Goal: Task Accomplishment & Management: Manage account settings

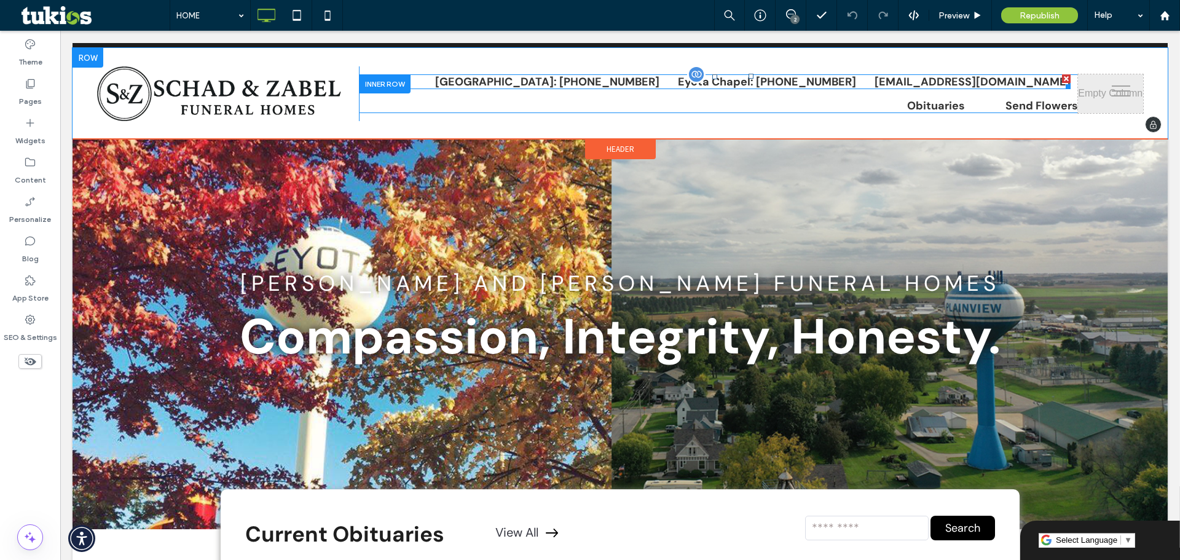
click at [935, 77] on span at bounding box center [714, 81] width 711 height 15
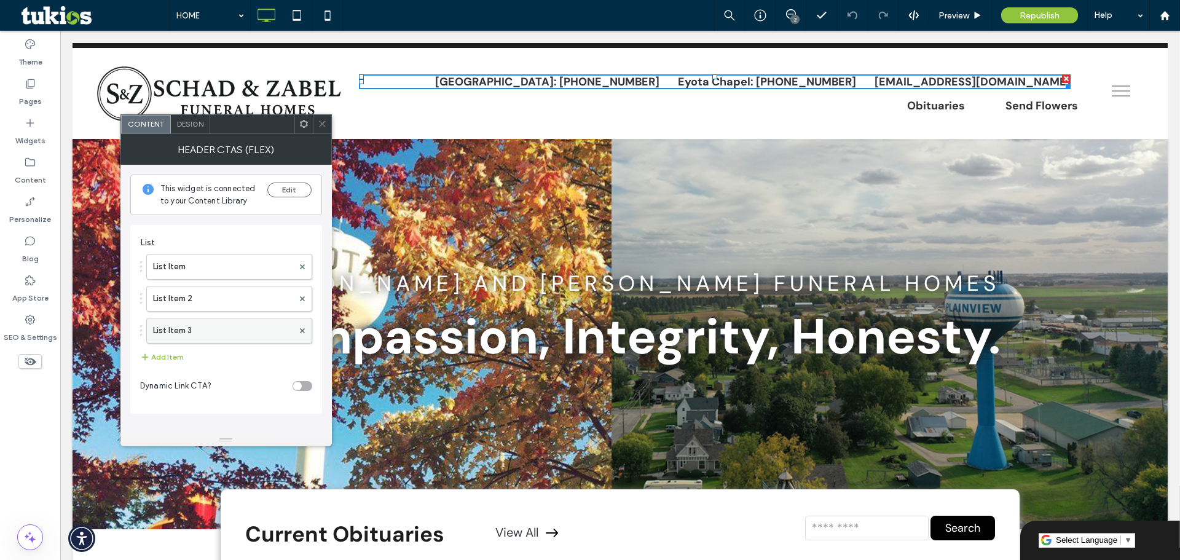
click at [257, 327] on label "List Item 3" at bounding box center [223, 330] width 140 height 25
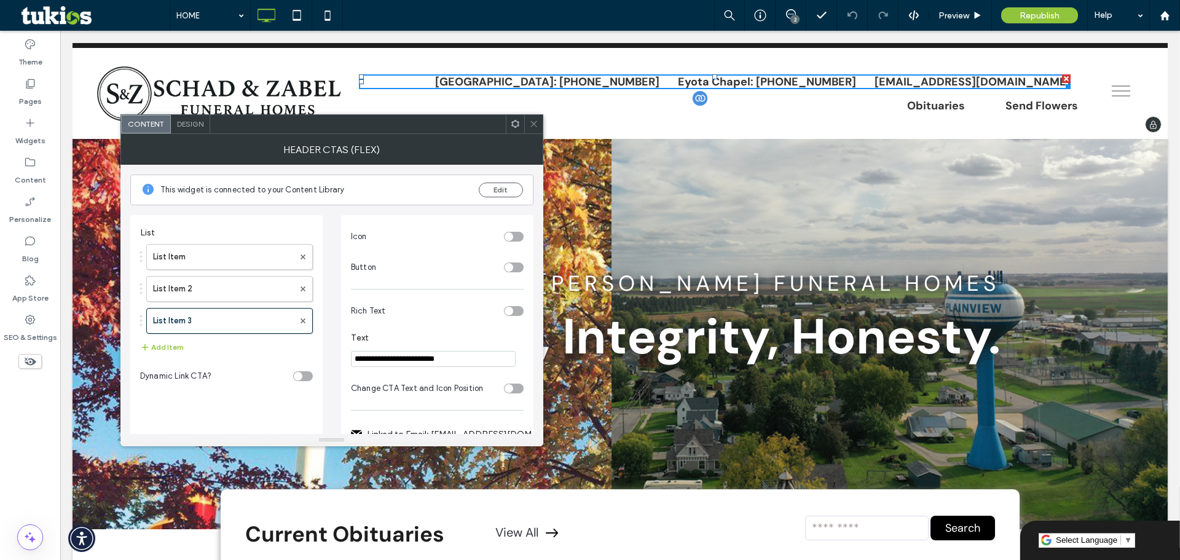
click at [860, 106] on div "Obituaries Send Flowers" at bounding box center [718, 105] width 719 height 15
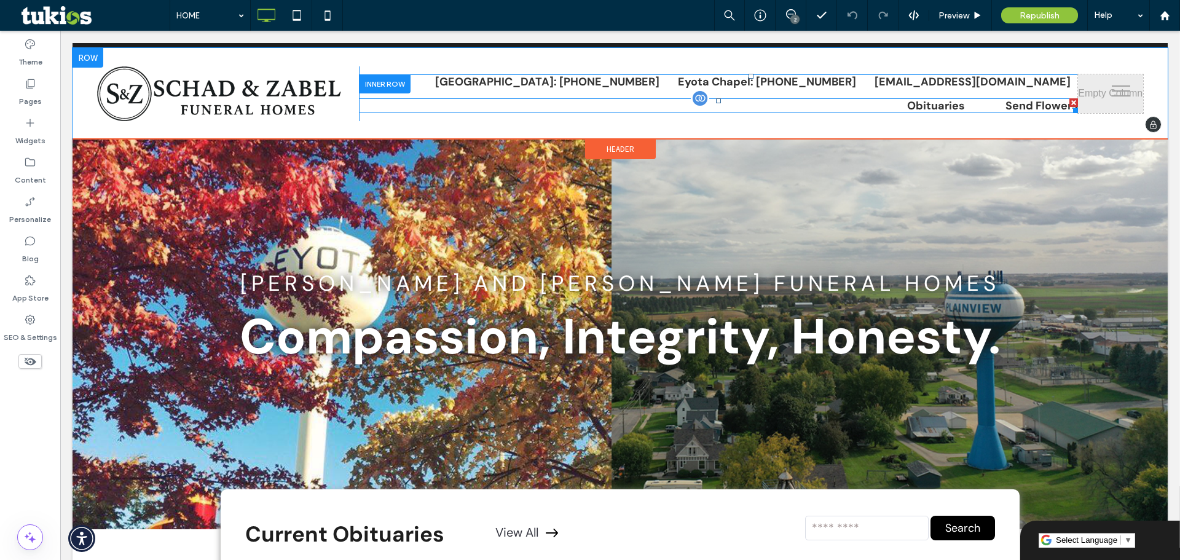
click at [855, 107] on span at bounding box center [718, 105] width 719 height 15
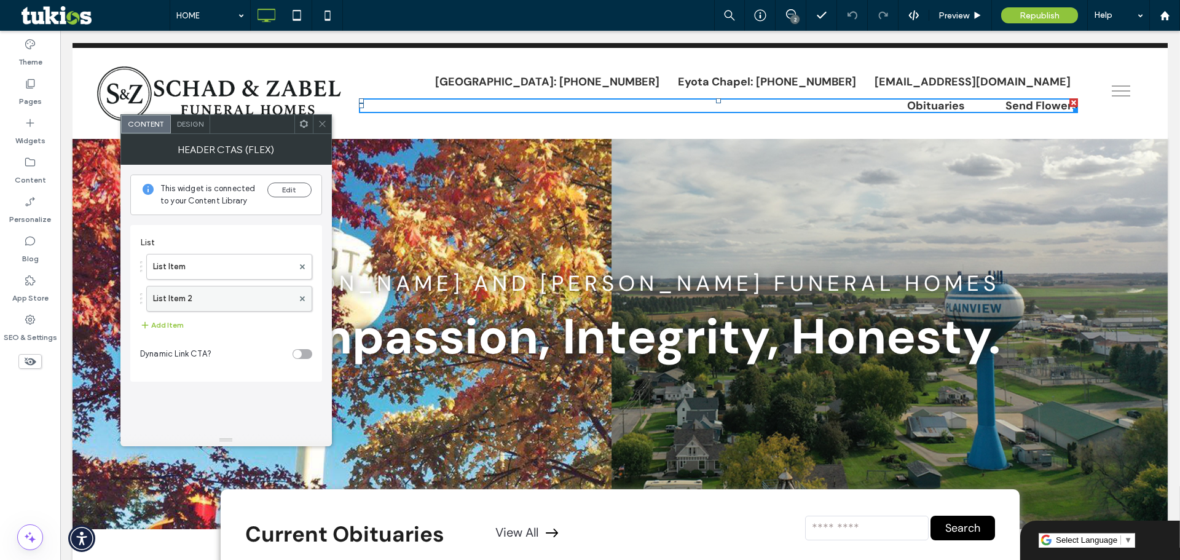
click at [181, 302] on label "List Item 2" at bounding box center [223, 298] width 140 height 25
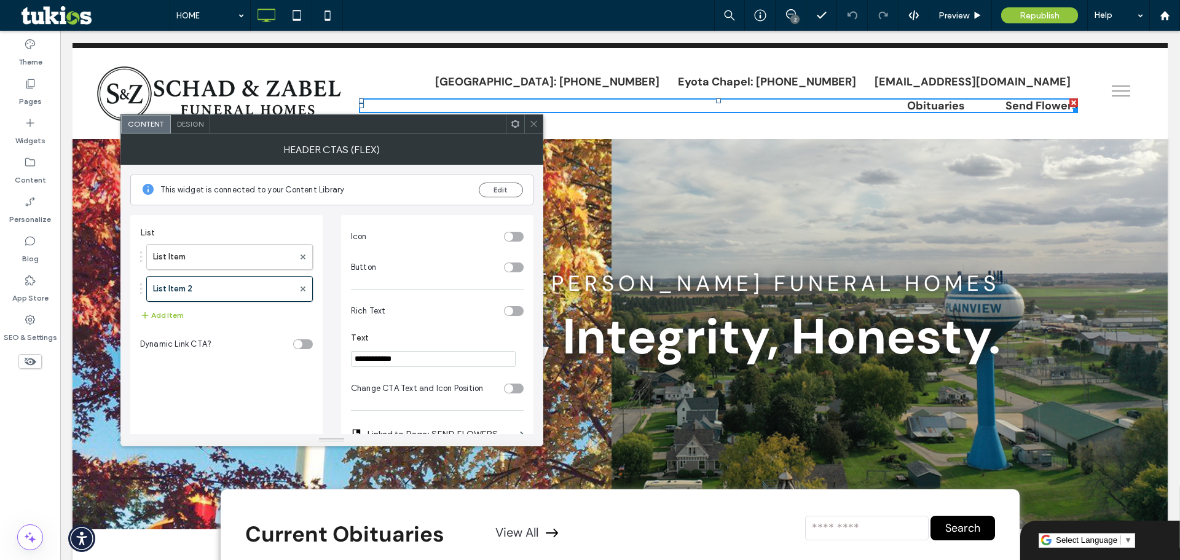
click at [533, 120] on icon at bounding box center [533, 123] width 9 height 9
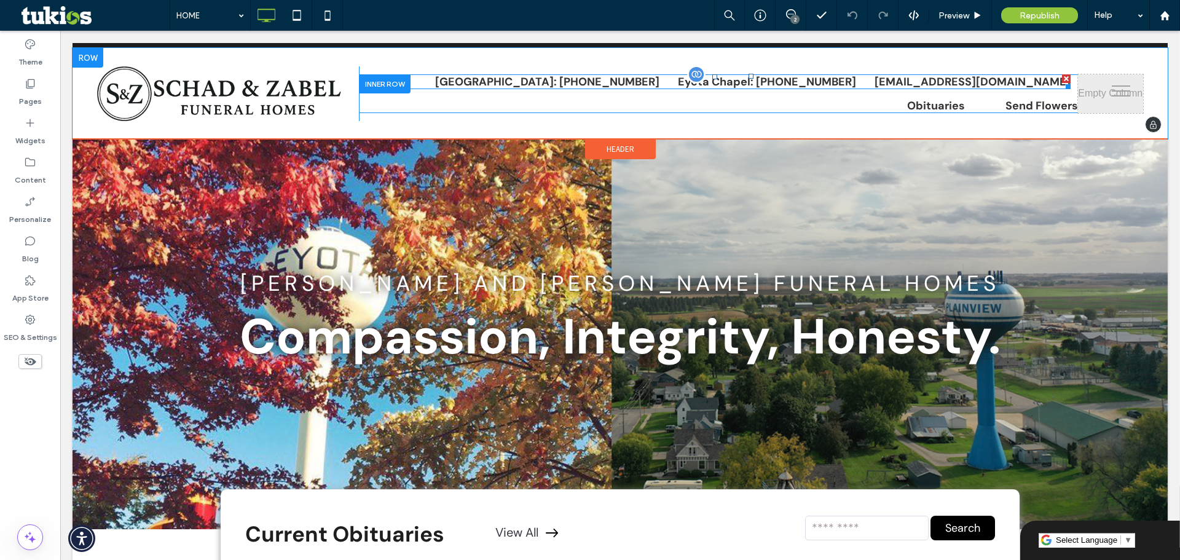
click at [886, 80] on span at bounding box center [714, 81] width 711 height 15
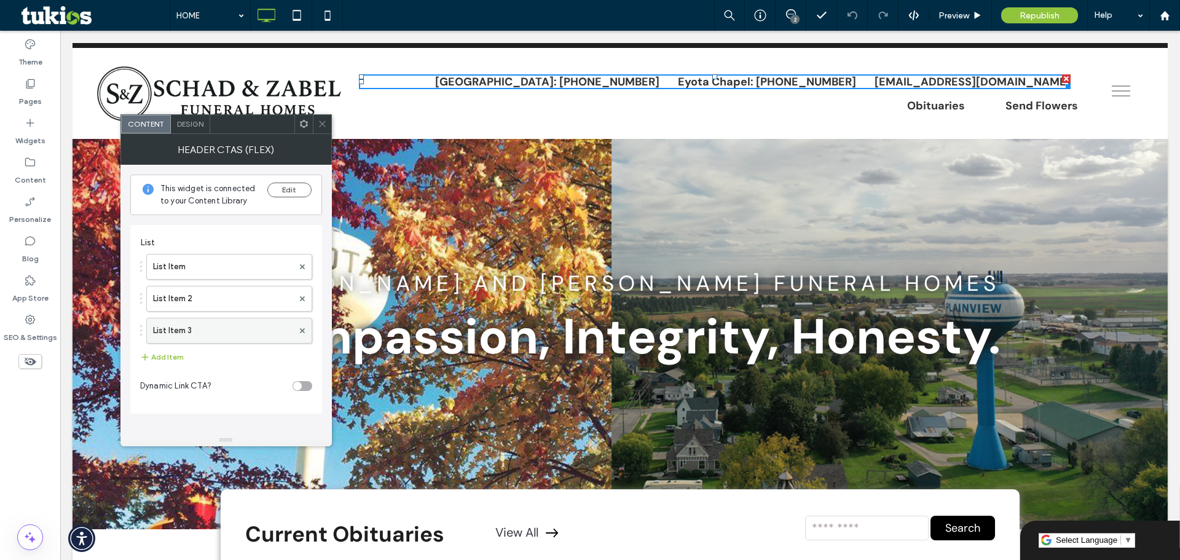
click at [233, 326] on label "List Item 3" at bounding box center [223, 330] width 140 height 25
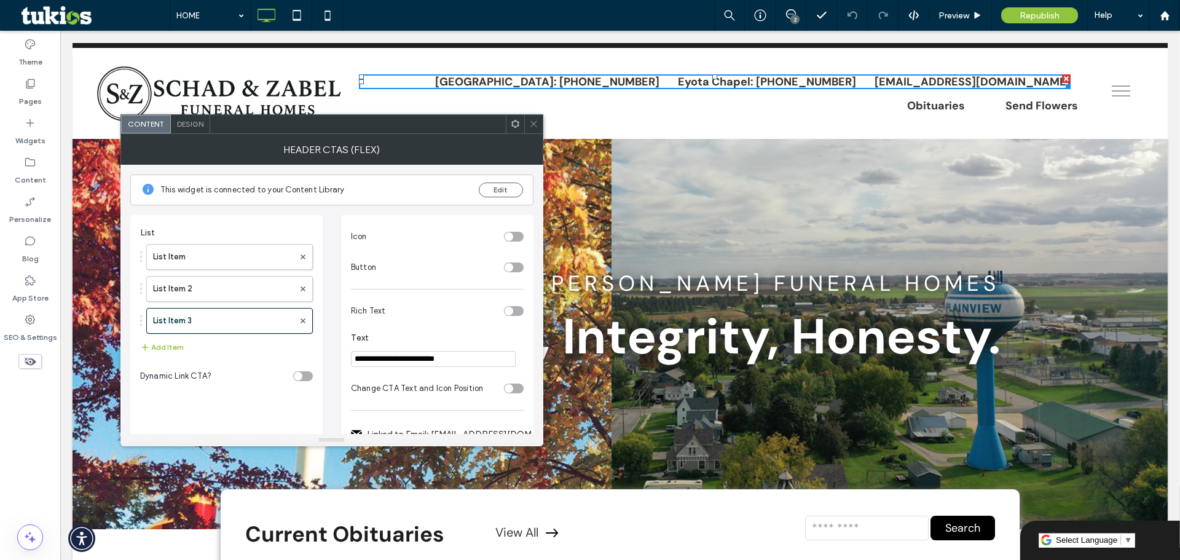
drag, startPoint x: 469, startPoint y: 358, endPoint x: 352, endPoint y: 359, distance: 116.7
click at [352, 359] on input "**********" at bounding box center [433, 359] width 165 height 16
click at [883, 104] on div "Obituaries Send Flowers" at bounding box center [718, 105] width 719 height 15
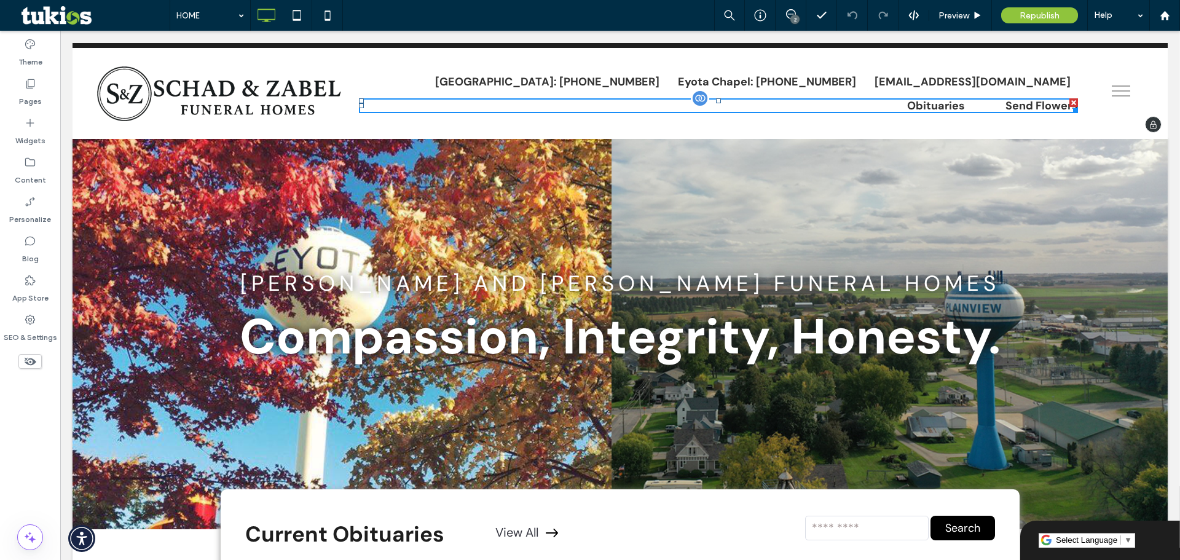
click at [359, 113] on span at bounding box center [359, 113] width 0 height 0
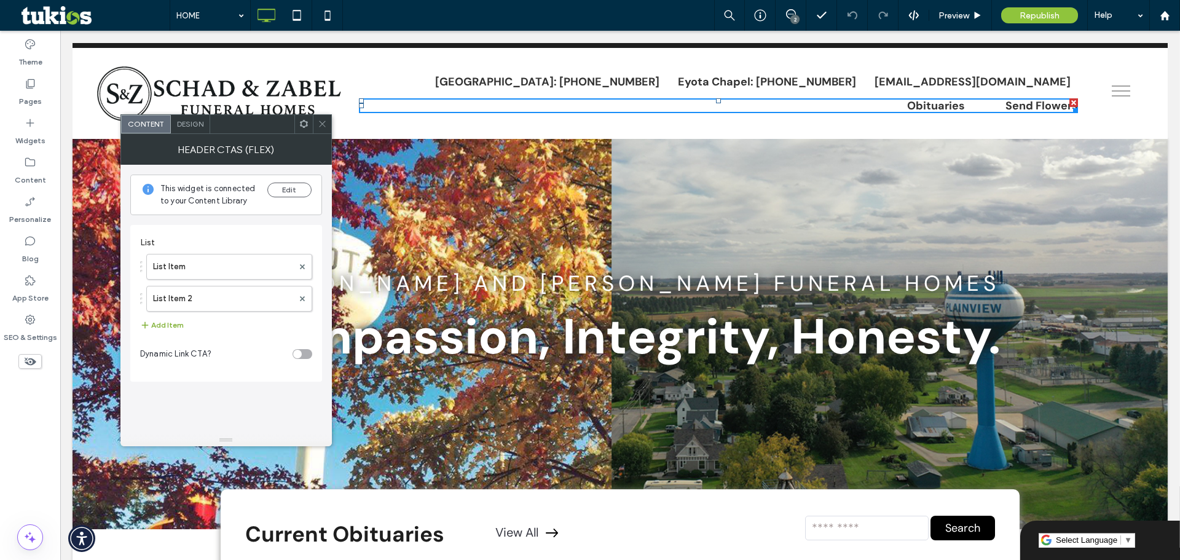
click at [173, 325] on button "Add Item" at bounding box center [162, 325] width 44 height 15
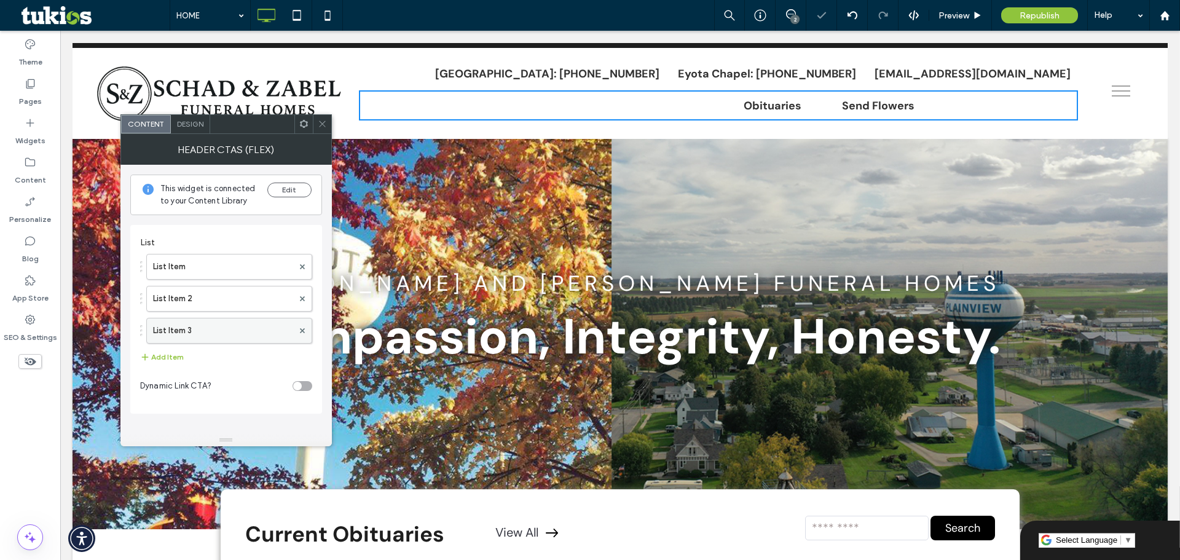
click at [190, 339] on label "List Item 3" at bounding box center [223, 330] width 140 height 25
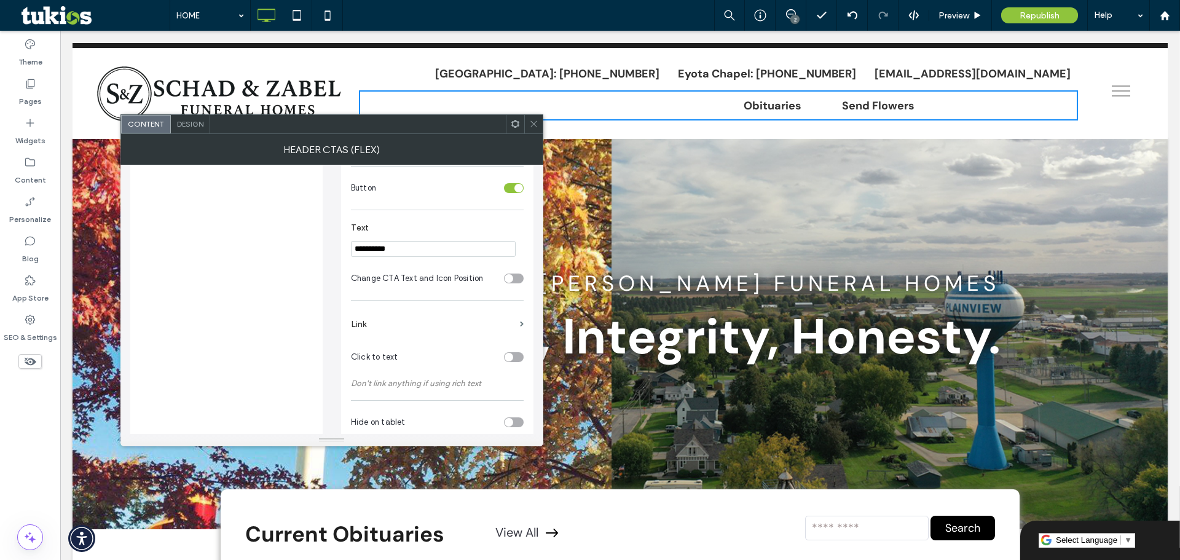
scroll to position [276, 0]
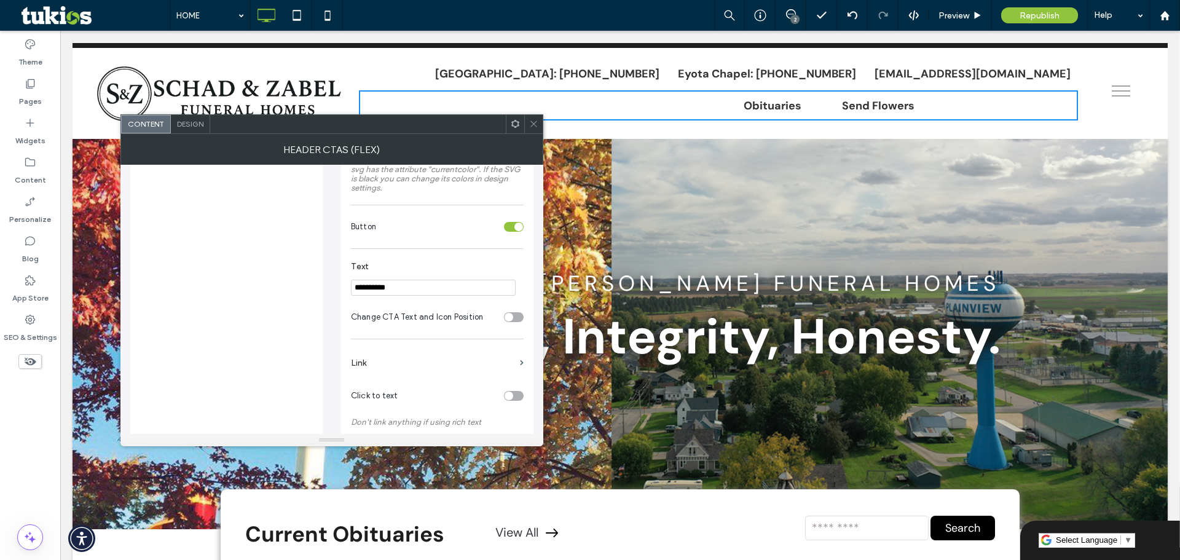
click at [512, 397] on div "toggle" at bounding box center [508, 395] width 9 height 9
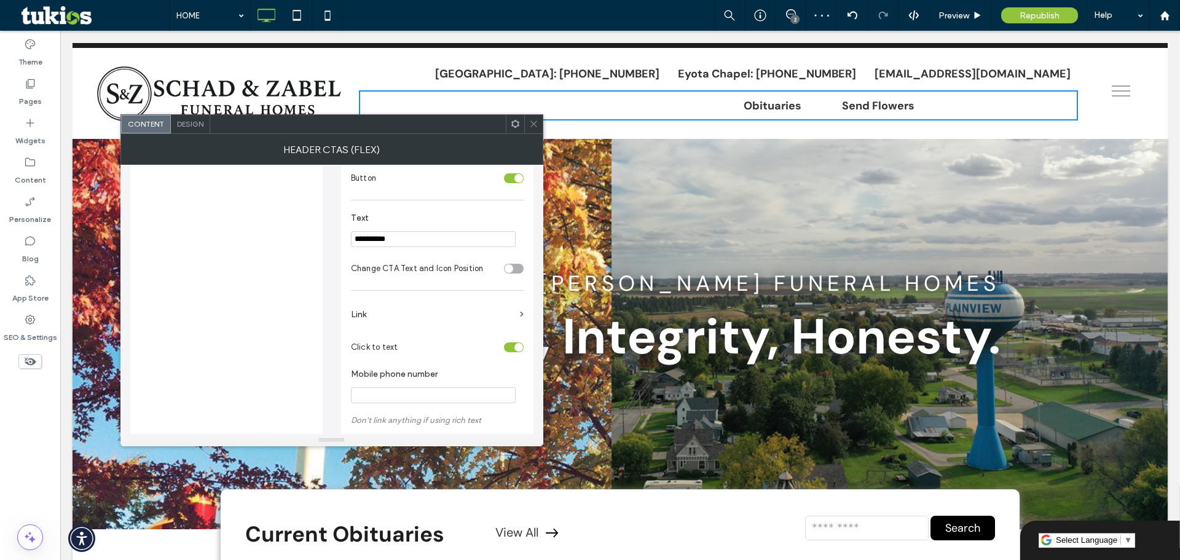
scroll to position [323, 0]
click at [504, 267] on section "Change CTA Text and Icon Position" at bounding box center [437, 269] width 173 height 31
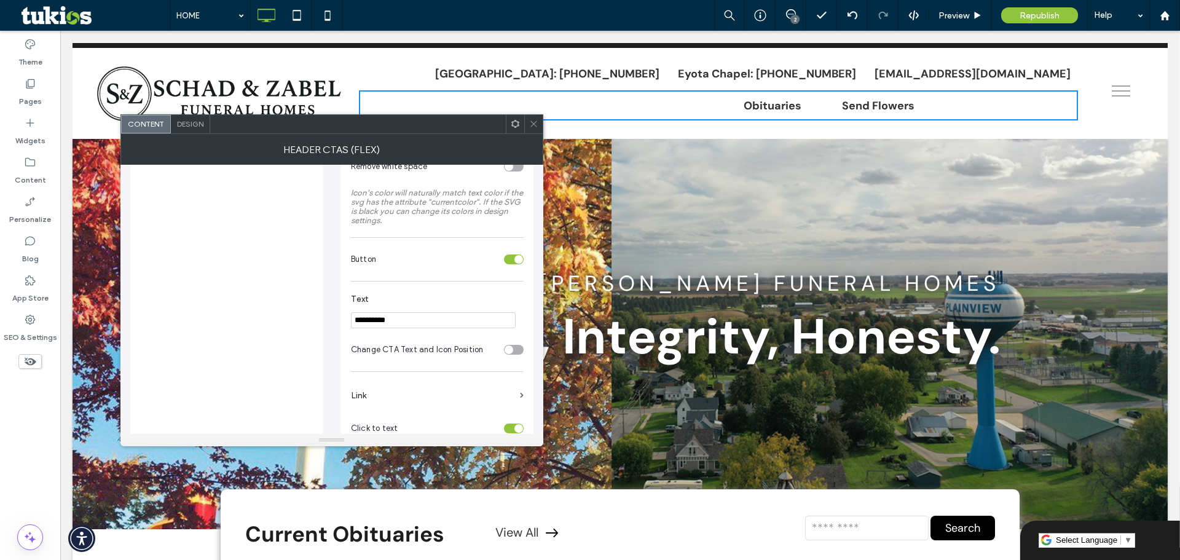
scroll to position [246, 0]
click at [436, 318] on input "**********" at bounding box center [433, 318] width 165 height 16
drag, startPoint x: 436, startPoint y: 318, endPoint x: 362, endPoint y: 320, distance: 73.1
click at [362, 320] on input "**********" at bounding box center [433, 318] width 165 height 16
paste input "**********"
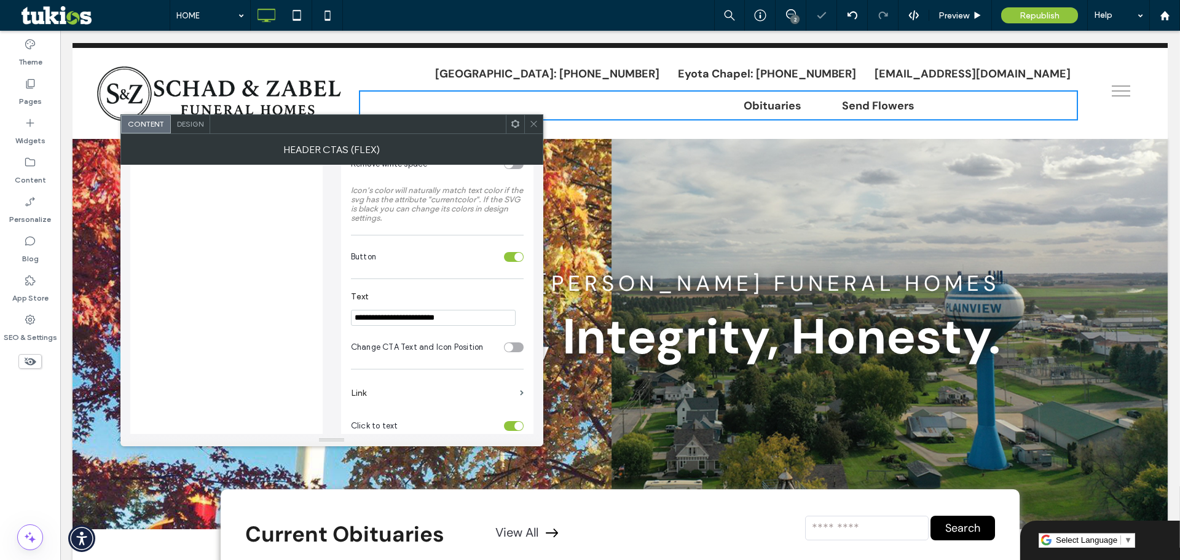
type input "**********"
click at [509, 258] on div "toggle" at bounding box center [514, 257] width 20 height 10
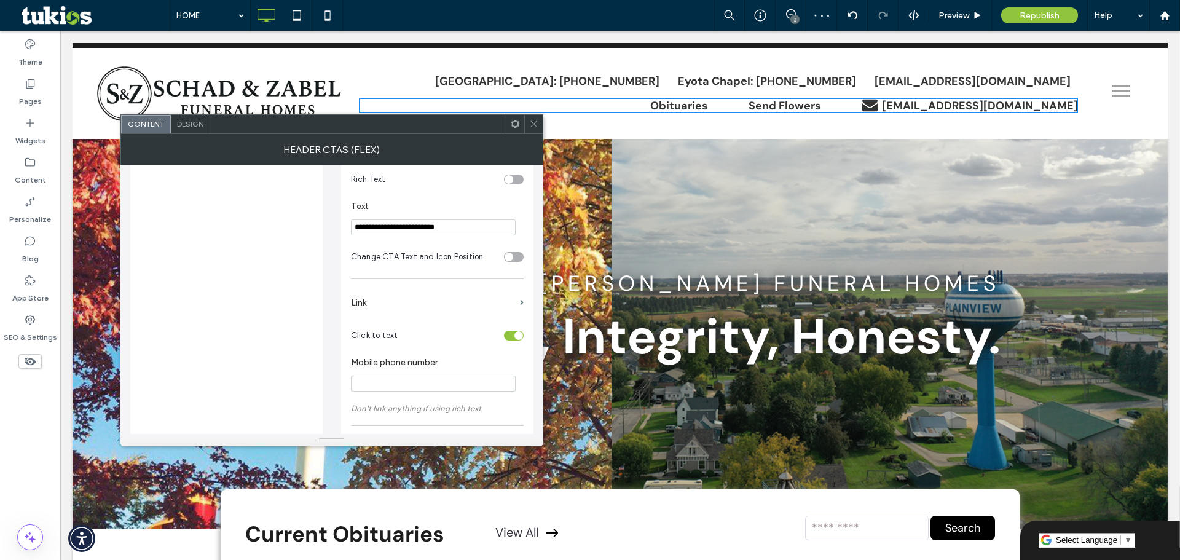
scroll to position [369, 0]
click at [508, 334] on div "toggle" at bounding box center [514, 334] width 20 height 10
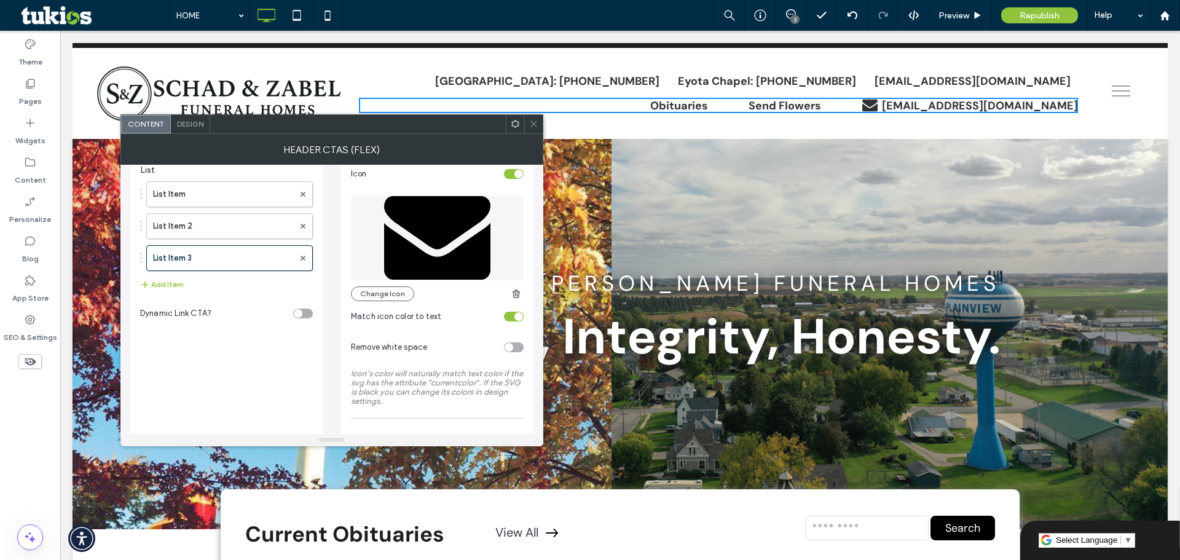
scroll to position [61, 0]
click at [514, 176] on div "toggle" at bounding box center [518, 175] width 9 height 9
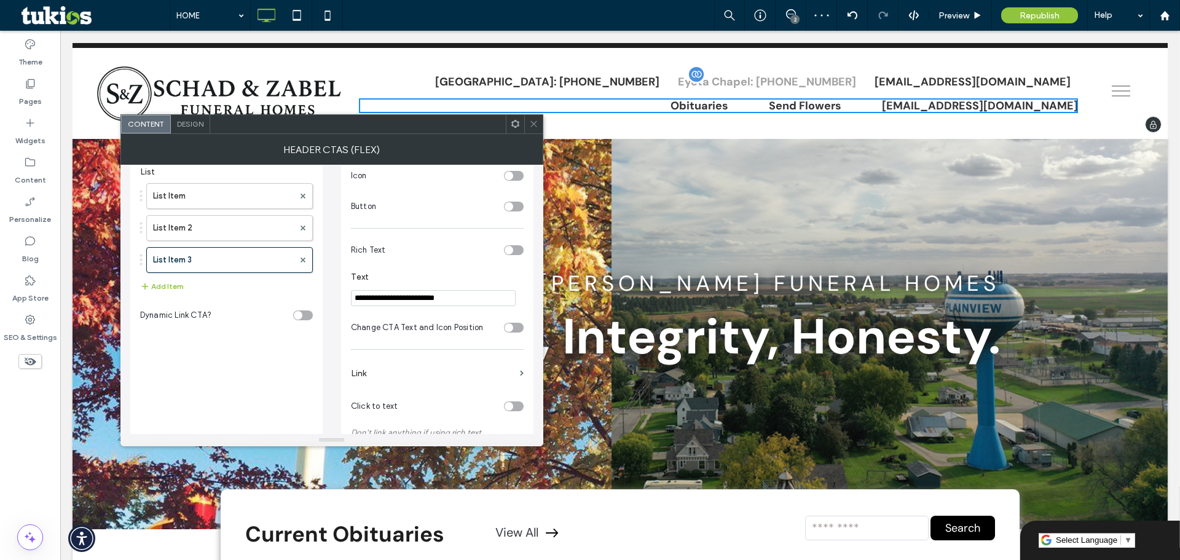
click at [777, 79] on div "Eyota Chapel: [PHONE_NUMBER]" at bounding box center [767, 81] width 178 height 15
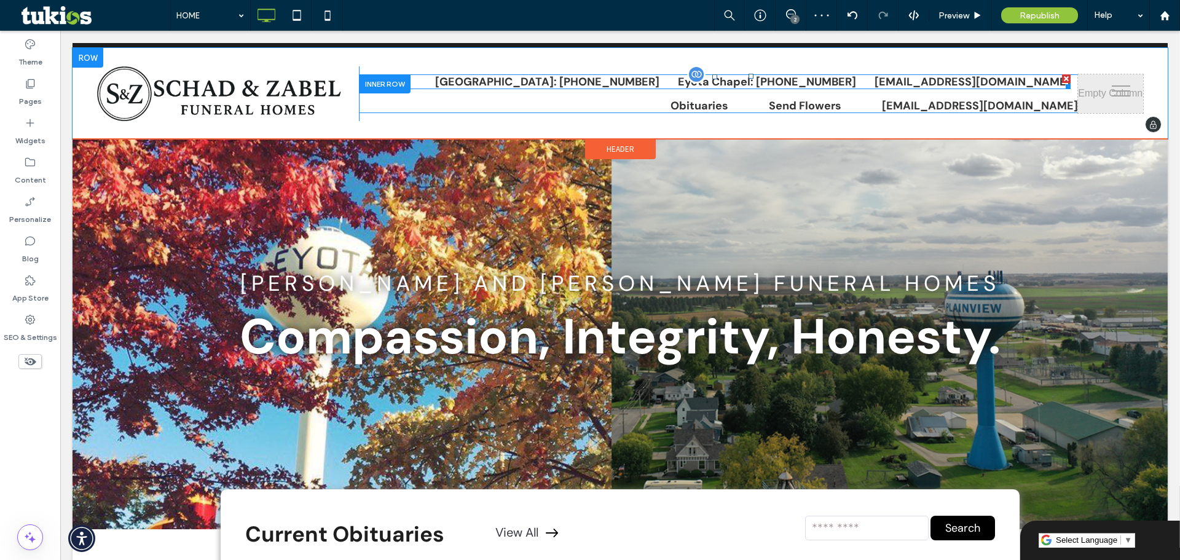
click at [891, 77] on span at bounding box center [714, 81] width 711 height 15
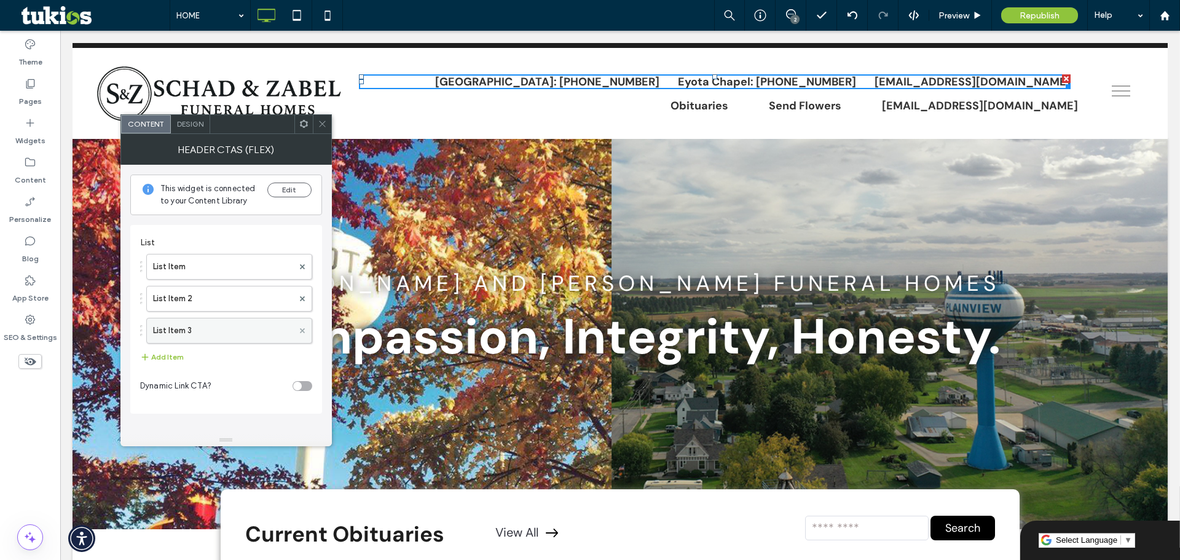
click at [303, 330] on icon at bounding box center [302, 330] width 5 height 5
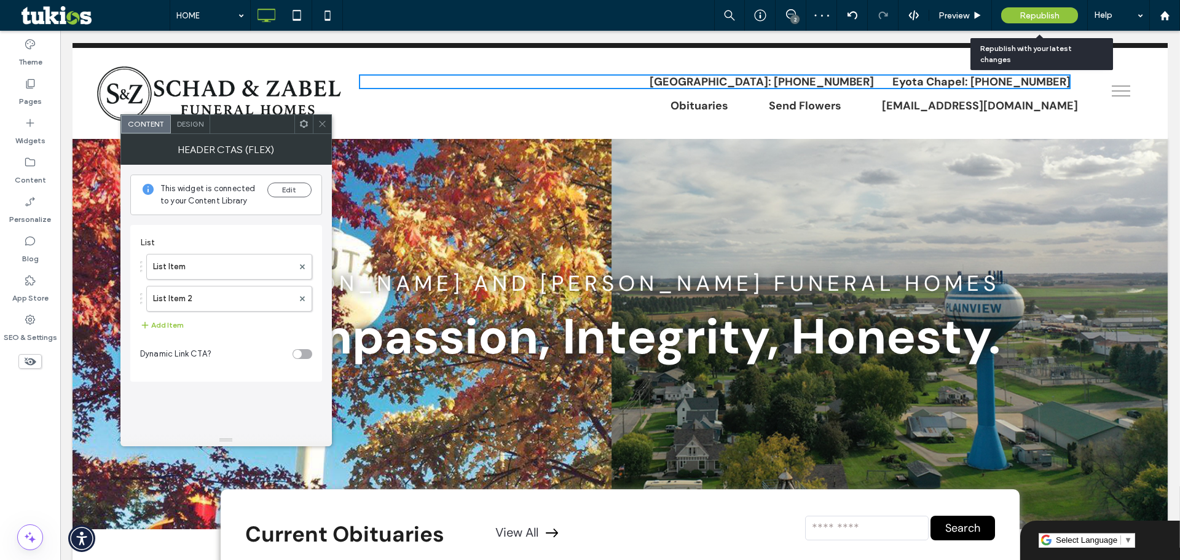
click at [1029, 17] on span "Republish" at bounding box center [1039, 15] width 40 height 10
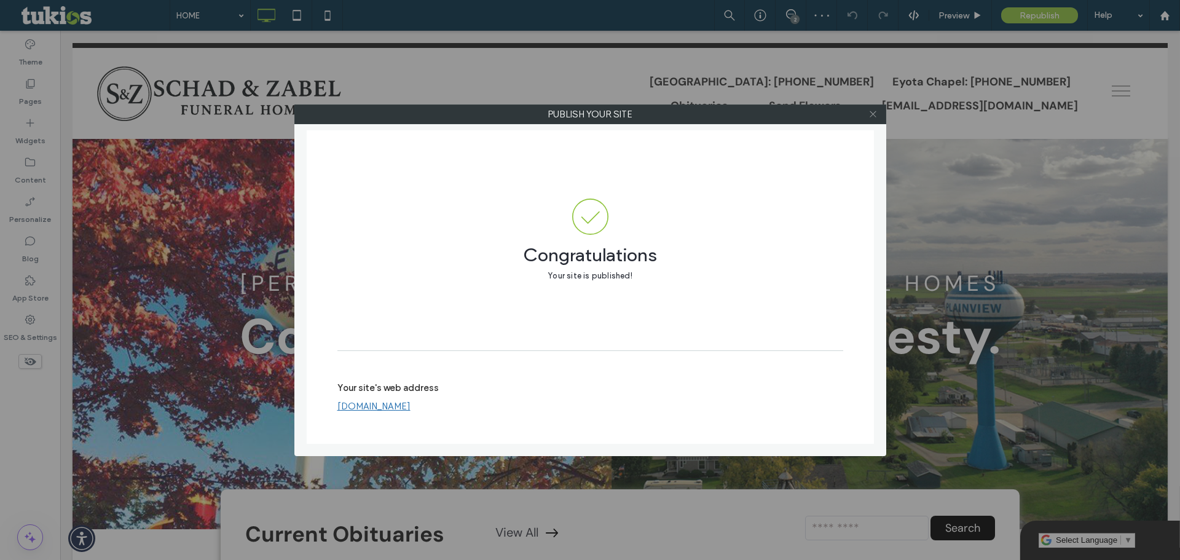
click at [872, 111] on icon at bounding box center [872, 113] width 9 height 9
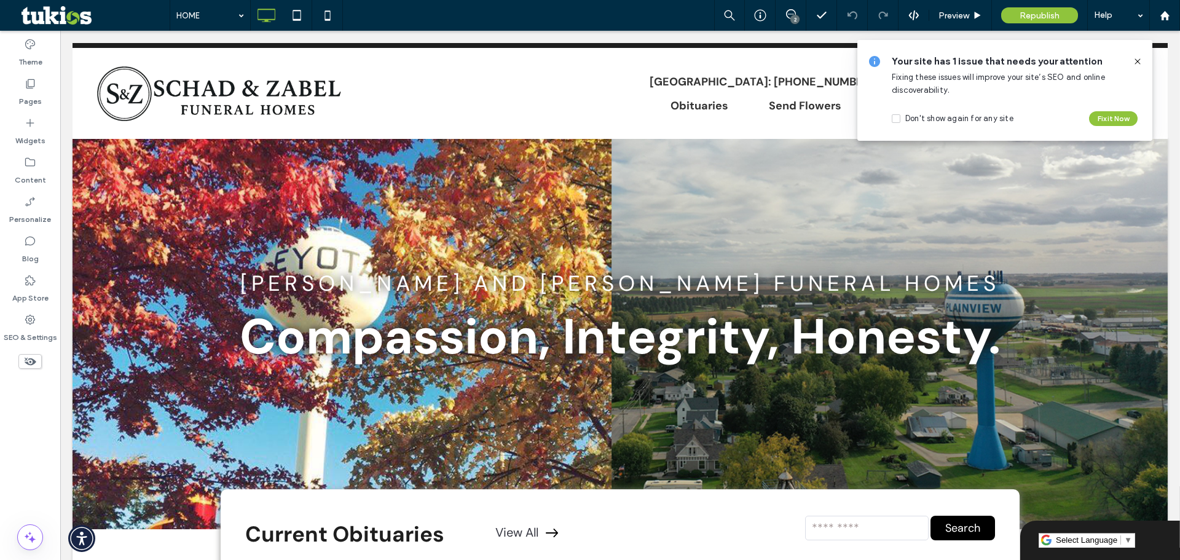
click at [1138, 60] on icon at bounding box center [1137, 62] width 10 height 10
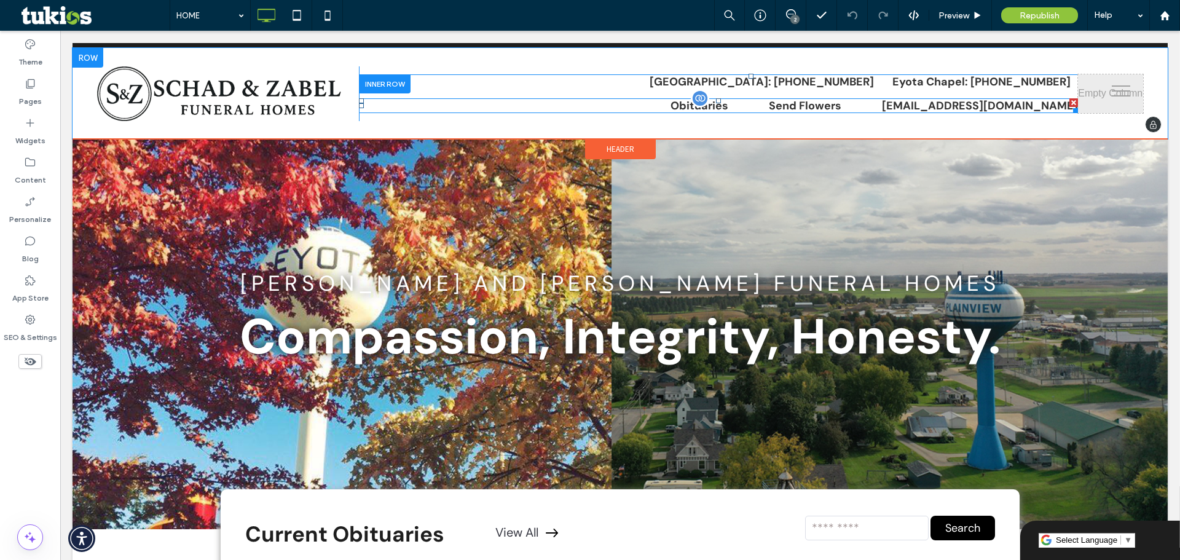
click at [884, 106] on span at bounding box center [718, 105] width 719 height 15
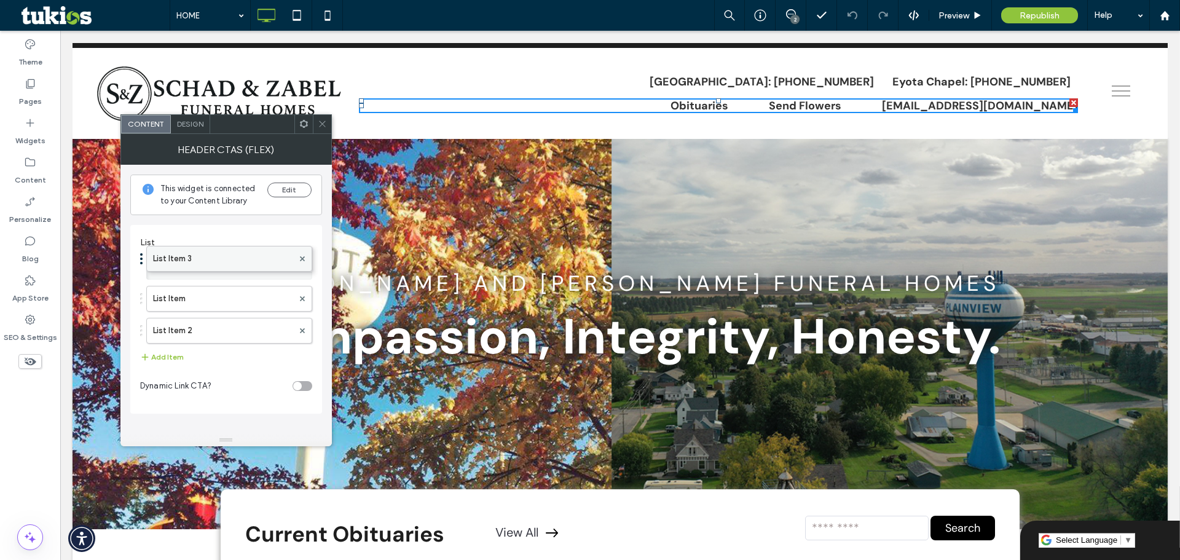
drag, startPoint x: 192, startPoint y: 331, endPoint x: 190, endPoint y: 246, distance: 85.4
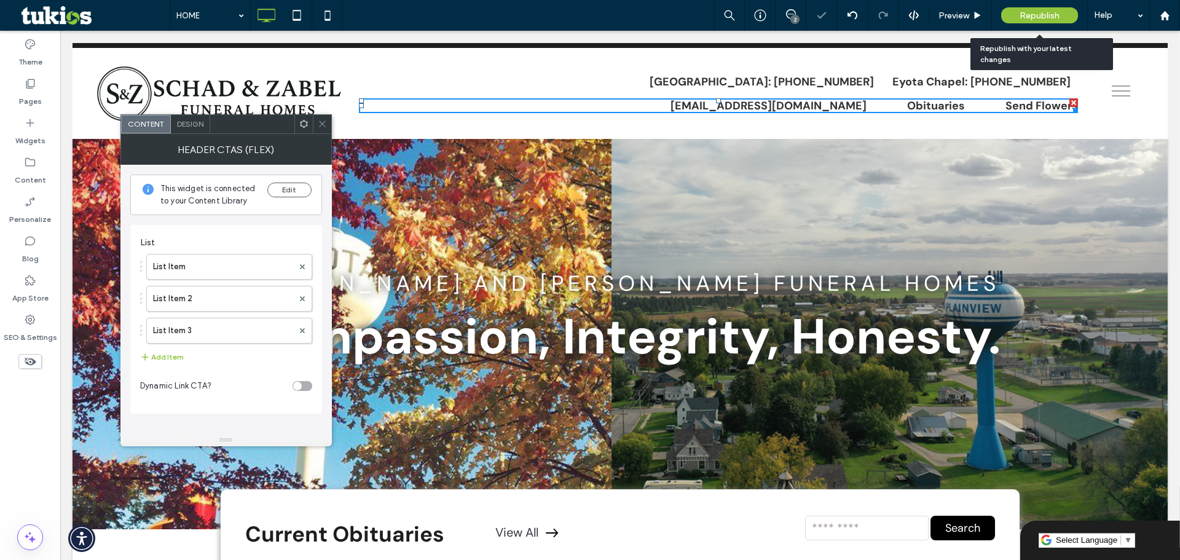
click at [1015, 20] on div "Republish" at bounding box center [1039, 15] width 77 height 16
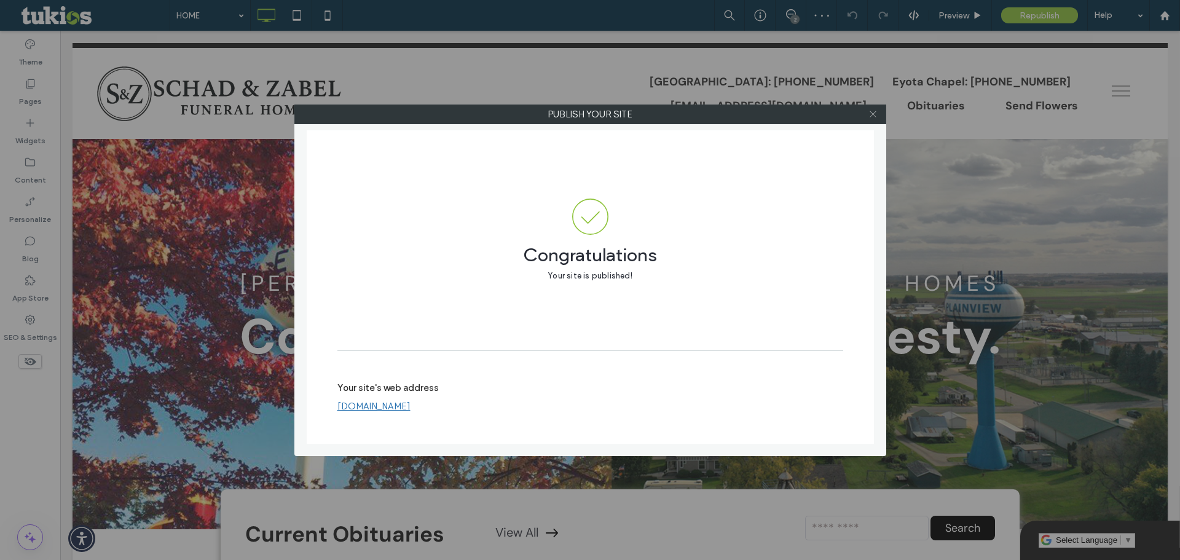
click at [870, 112] on icon at bounding box center [872, 113] width 9 height 9
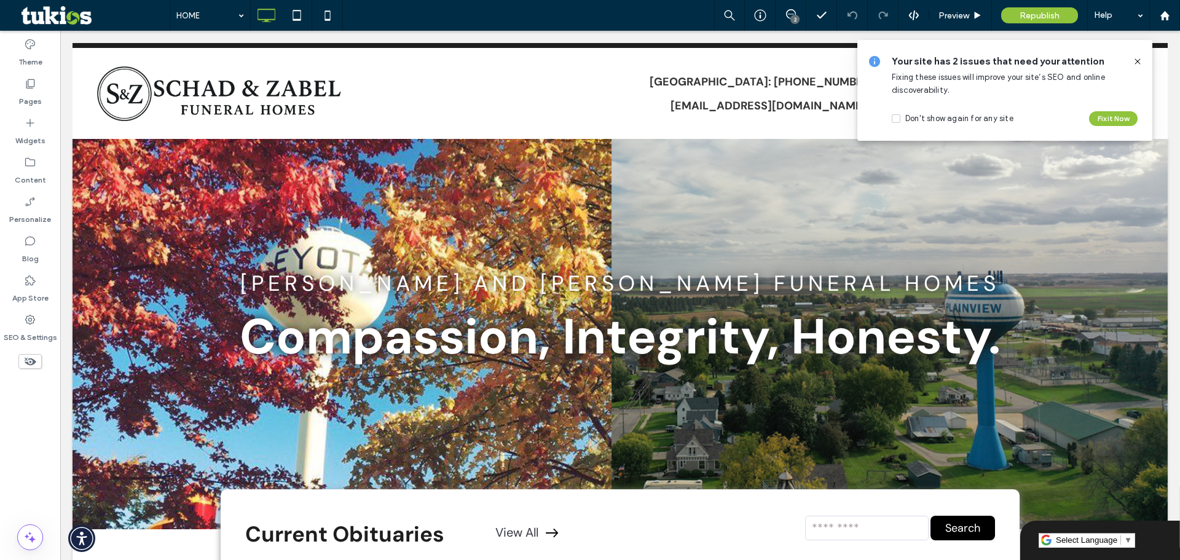
click at [1140, 58] on icon at bounding box center [1137, 62] width 10 height 10
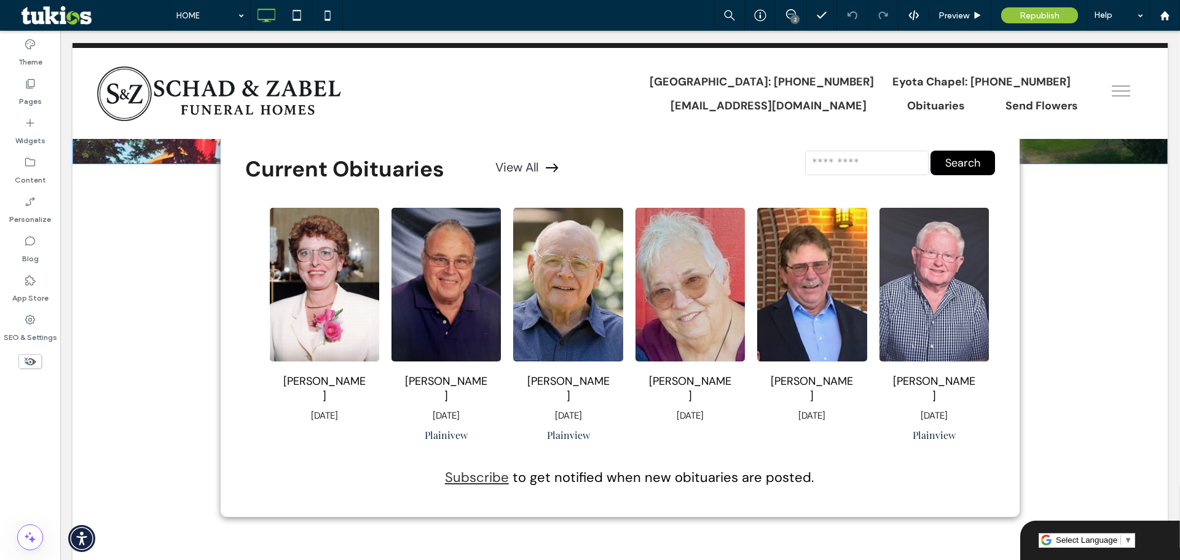
scroll to position [246, 0]
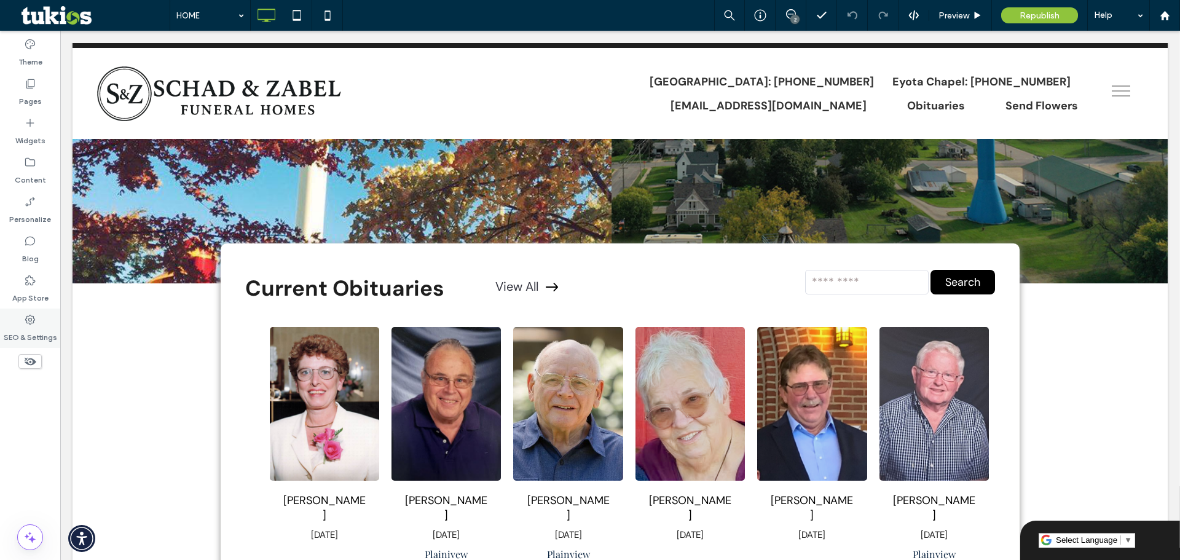
click at [28, 314] on icon at bounding box center [30, 319] width 12 height 12
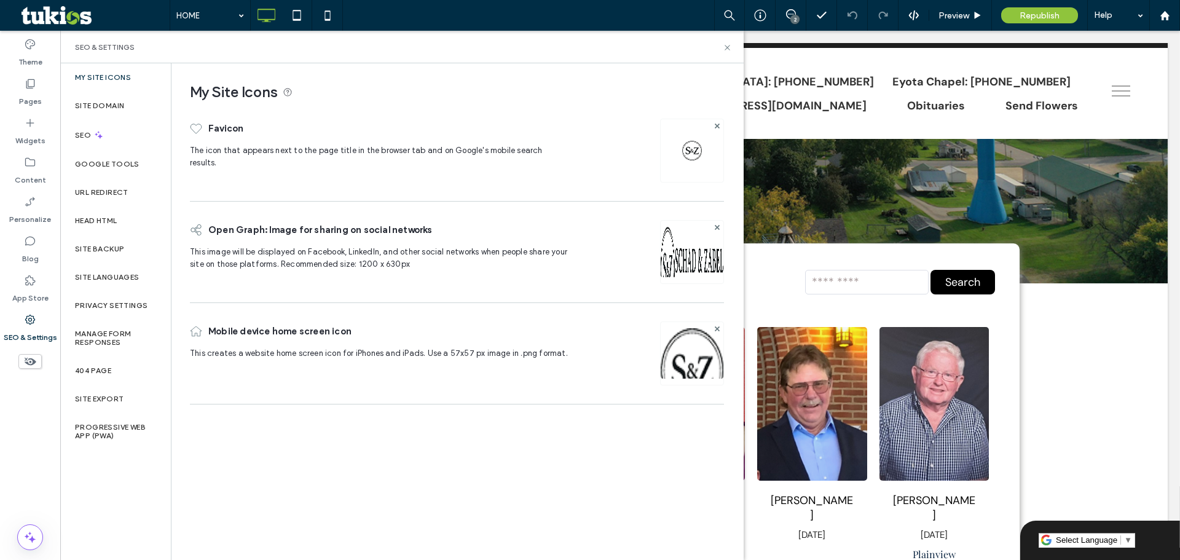
click at [100, 74] on label "My Site Icons" at bounding box center [103, 77] width 56 height 9
